Goal: Task Accomplishment & Management: Manage account settings

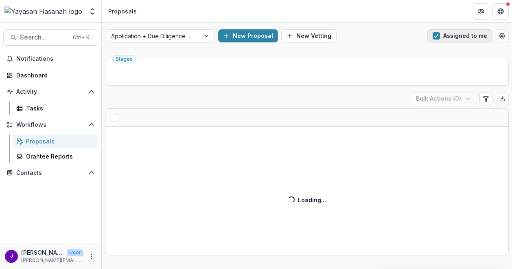
click at [457, 37] on button "Assigned to me" at bounding box center [459, 35] width 65 height 13
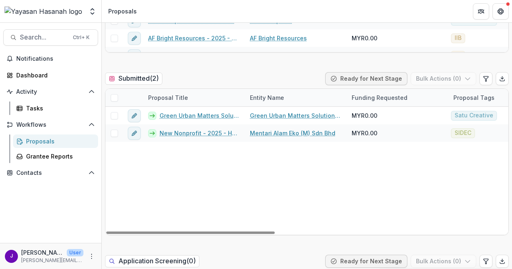
scroll to position [267, 0]
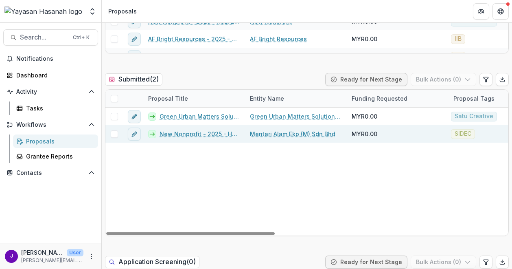
click at [290, 130] on link "Mentari Alam Eko (M) Sdn Bhd" at bounding box center [292, 133] width 85 height 9
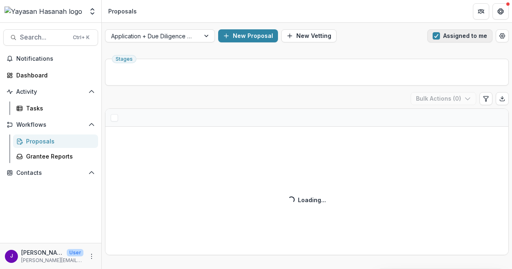
click at [435, 38] on span "button" at bounding box center [436, 35] width 7 height 7
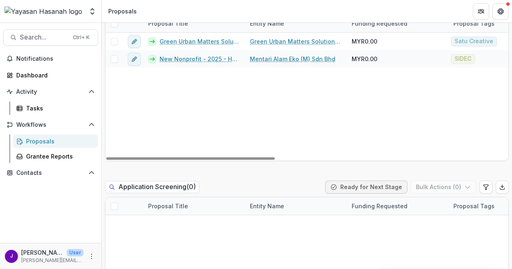
scroll to position [280, 0]
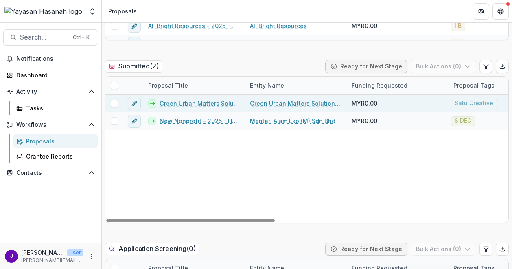
click at [209, 99] on link "Green Urban Matters Solutions Sdn Bhd - 2025 - HSEF2025 - Satu Creative" at bounding box center [200, 103] width 81 height 9
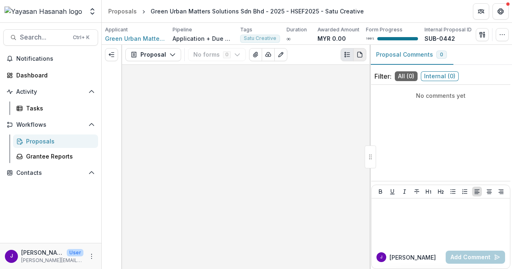
click at [357, 48] on button "PDF view" at bounding box center [359, 54] width 13 height 13
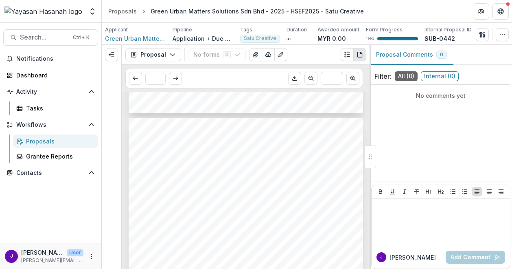
scroll to position [297, 0]
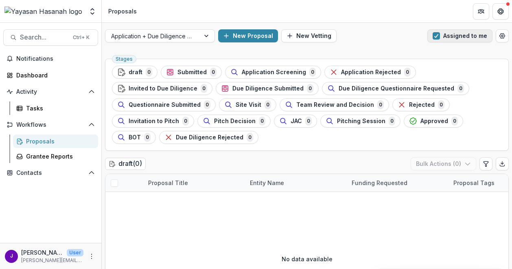
click at [437, 38] on span "button" at bounding box center [436, 35] width 7 height 7
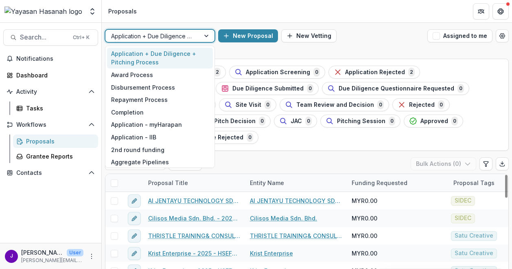
click at [159, 33] on div at bounding box center [152, 36] width 83 height 10
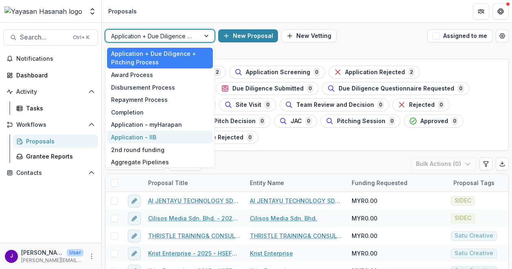
click at [166, 135] on div "Application - IIB" at bounding box center [160, 137] width 106 height 13
